Goal: Information Seeking & Learning: Learn about a topic

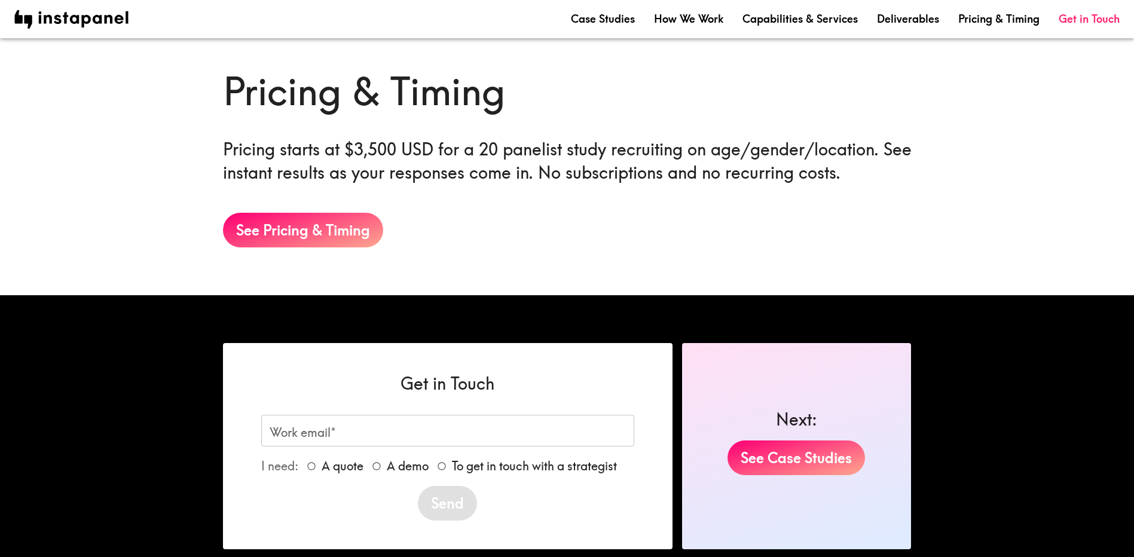
scroll to position [2019, 0]
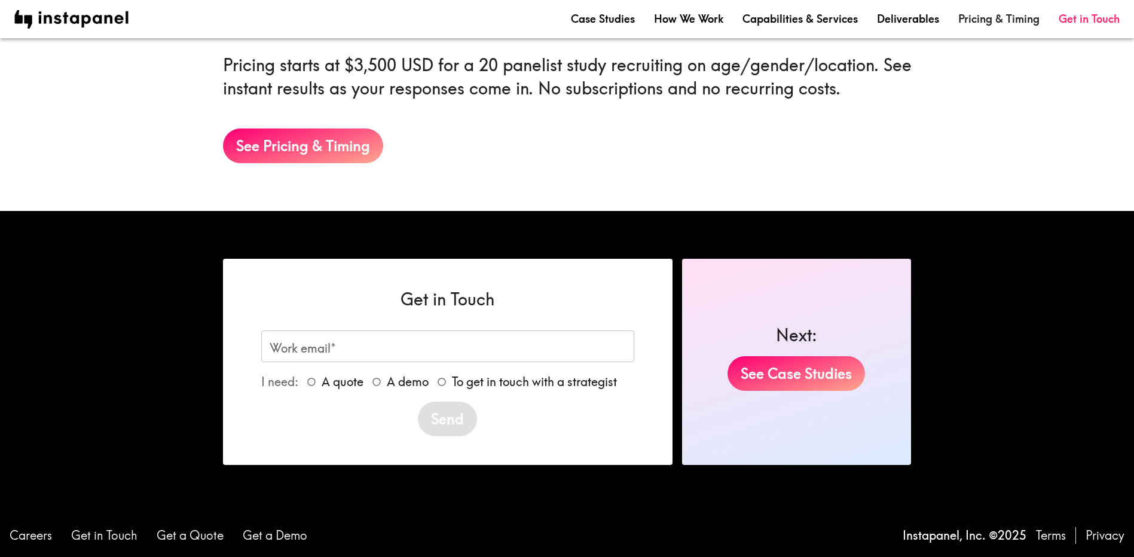
click at [973, 19] on link "Pricing & Timing" at bounding box center [998, 18] width 81 height 15
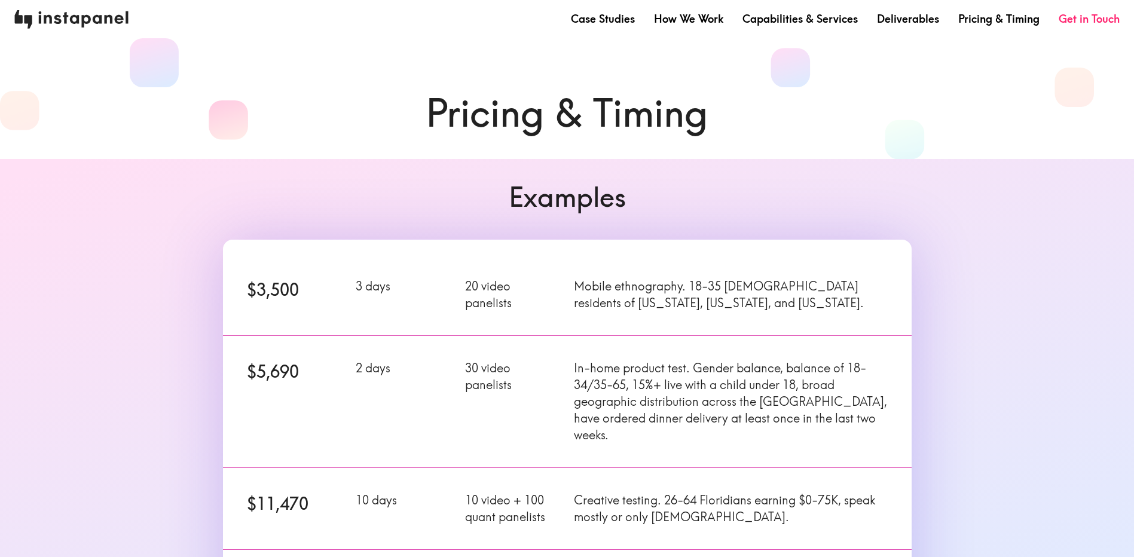
click at [112, 14] on img at bounding box center [71, 19] width 114 height 19
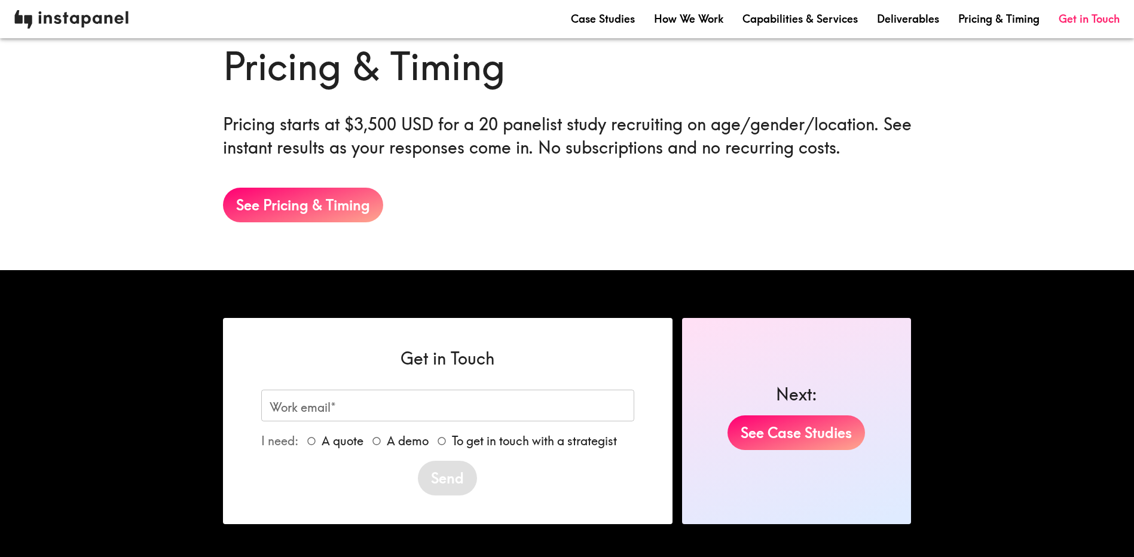
scroll to position [1959, 0]
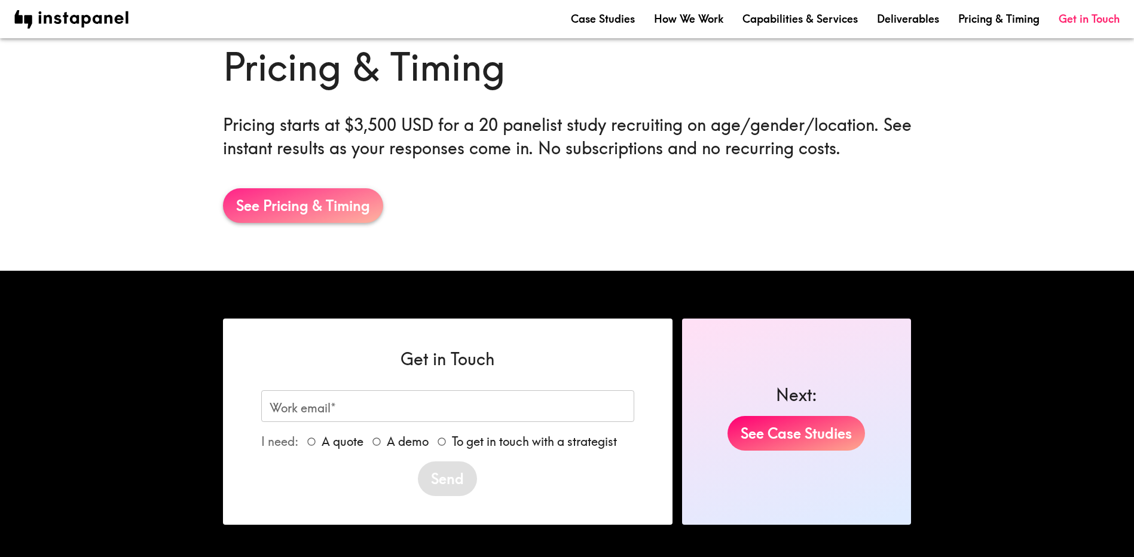
click at [354, 210] on link "See Pricing & Timing" at bounding box center [303, 205] width 160 height 35
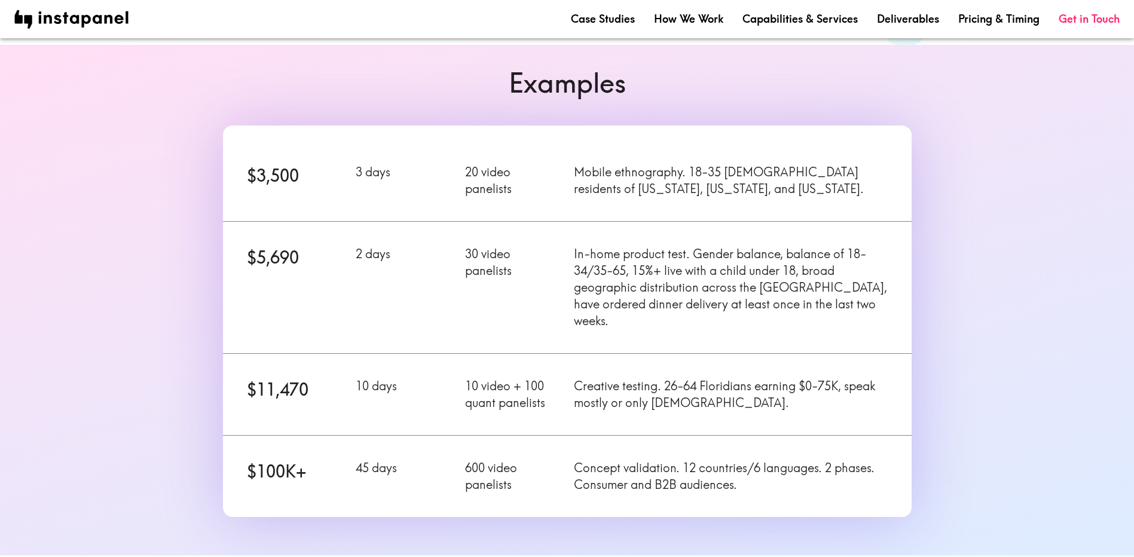
scroll to position [120, 0]
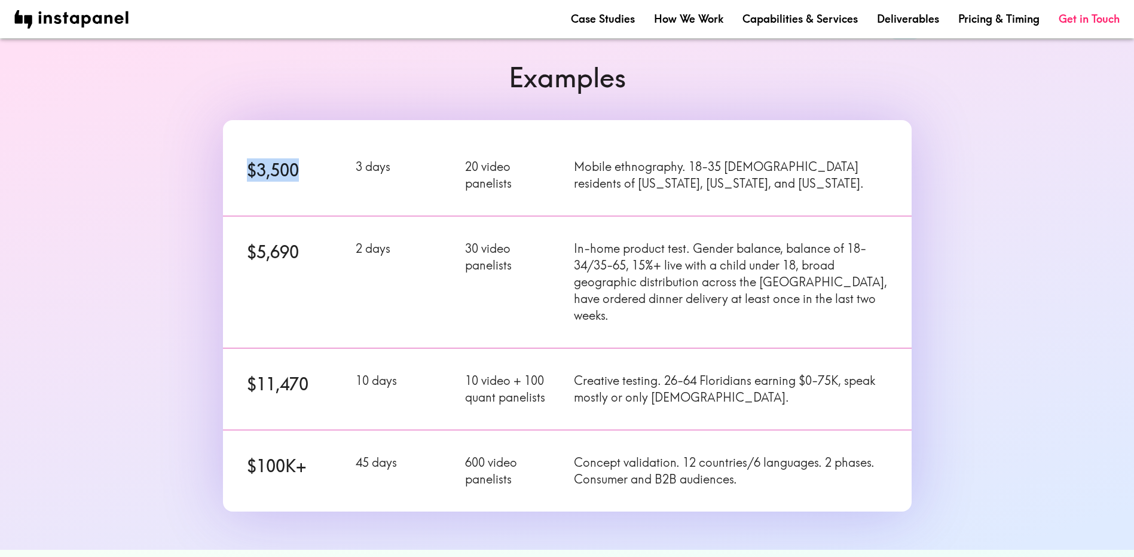
drag, startPoint x: 301, startPoint y: 164, endPoint x: 235, endPoint y: 171, distance: 65.5
click at [235, 171] on div "$3,500" at bounding box center [286, 168] width 109 height 48
copy h6 "$3,500"
drag, startPoint x: 317, startPoint y: 252, endPoint x: 240, endPoint y: 252, distance: 77.1
click at [240, 252] on div "$5,690" at bounding box center [286, 275] width 109 height 98
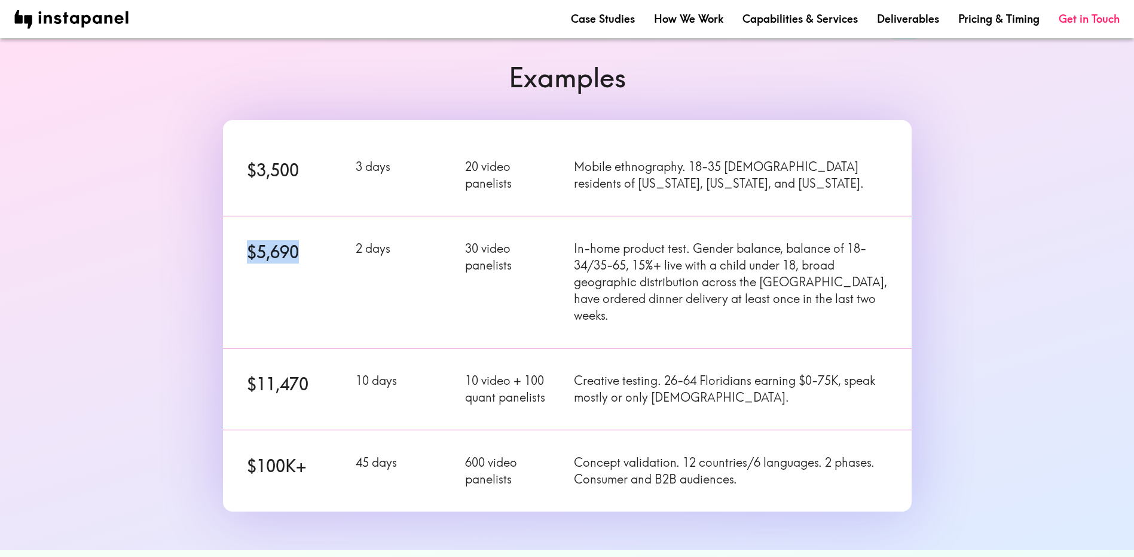
copy h6 "$5,690"
click at [231, 103] on div "Examples $3,500 3 days 20 video panelists Mobile ethnography. 18-35 [DEMOGRAPHI…" at bounding box center [567, 285] width 717 height 453
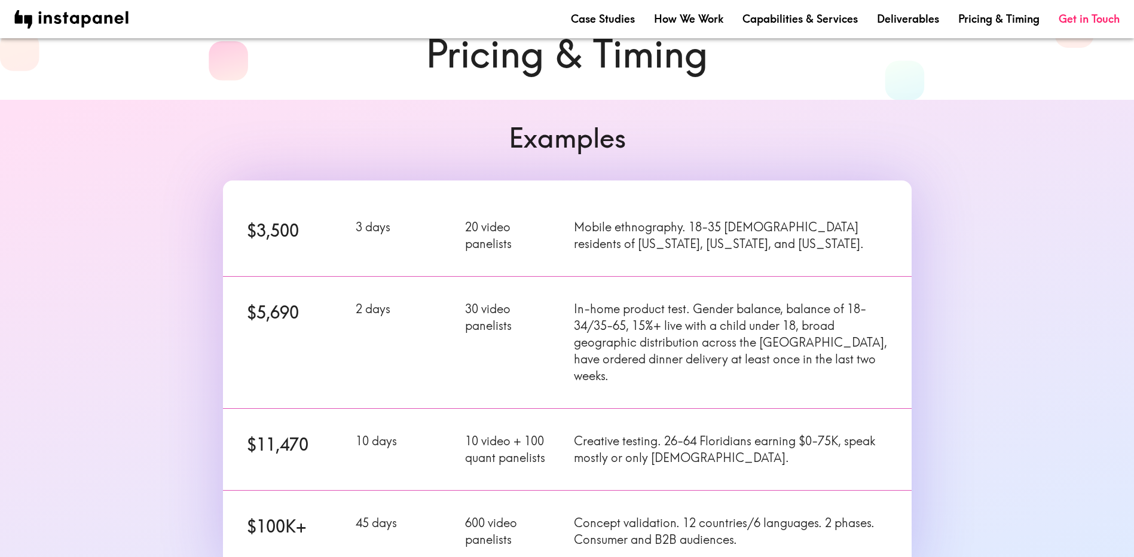
scroll to position [60, 0]
click at [278, 230] on h6 "$3,500" at bounding box center [294, 229] width 95 height 23
copy h6 "$3,500"
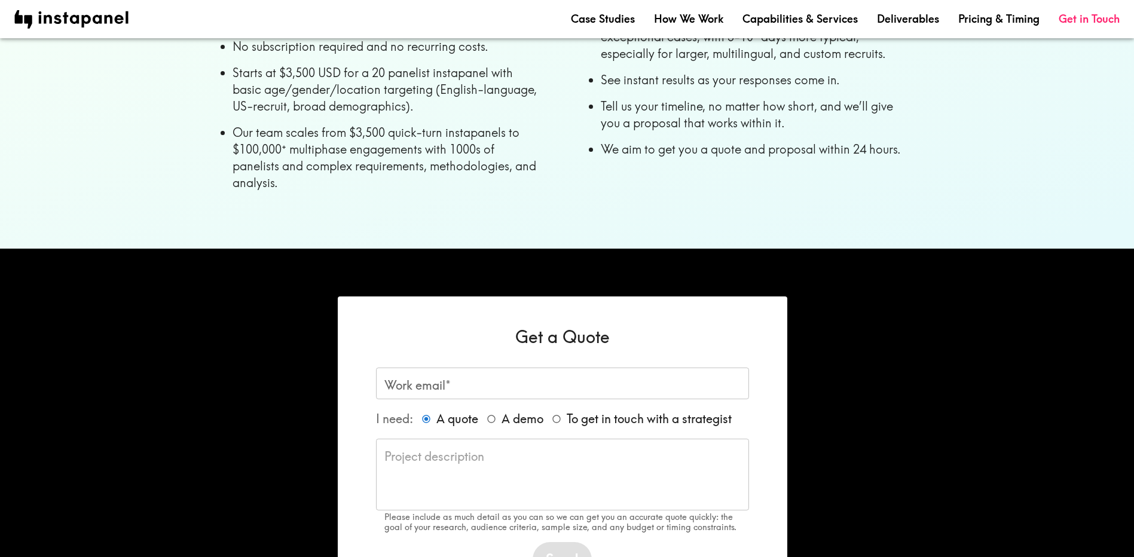
scroll to position [877, 0]
